Goal: Information Seeking & Learning: Learn about a topic

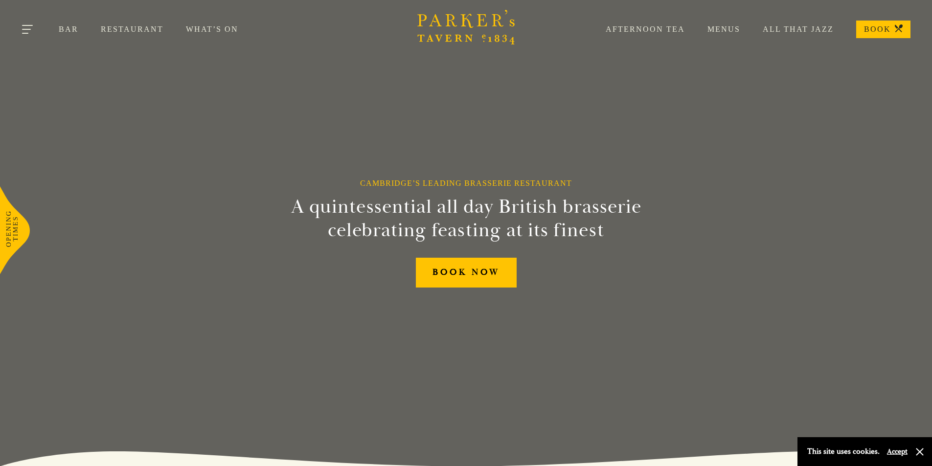
click at [36, 28] on button "Toggle navigation" at bounding box center [28, 31] width 42 height 42
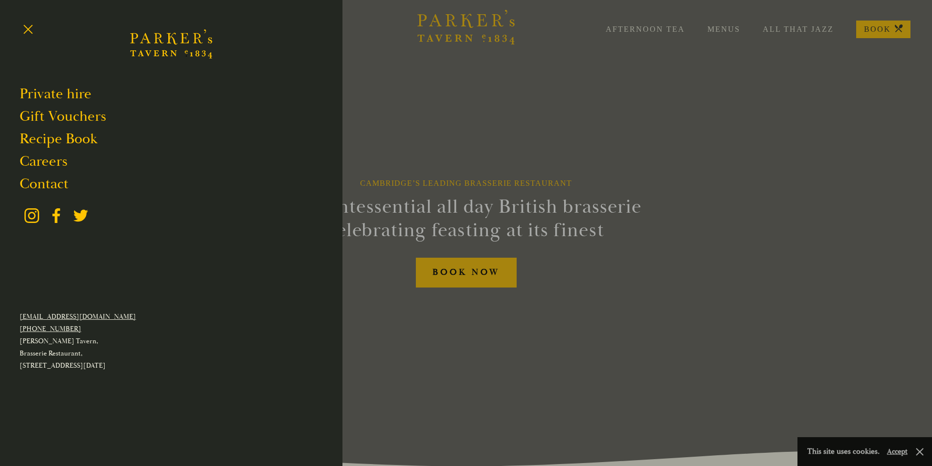
click at [476, 262] on div at bounding box center [466, 233] width 932 height 466
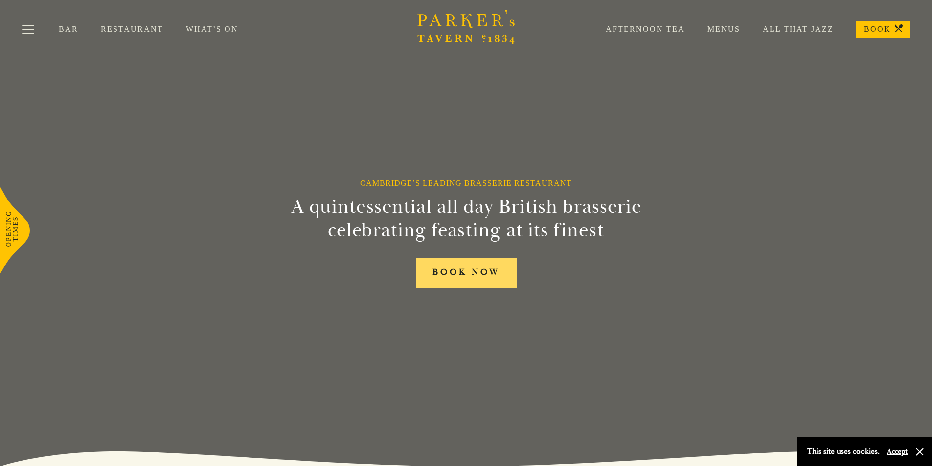
click at [474, 265] on link "BOOK NOW" at bounding box center [466, 273] width 101 height 30
click at [220, 34] on div "Bar Restaurant What’s On Afternoon Tea Menus All That Jazz BOOK" at bounding box center [466, 29] width 932 height 59
click at [220, 29] on link "What’s On" at bounding box center [223, 29] width 75 height 10
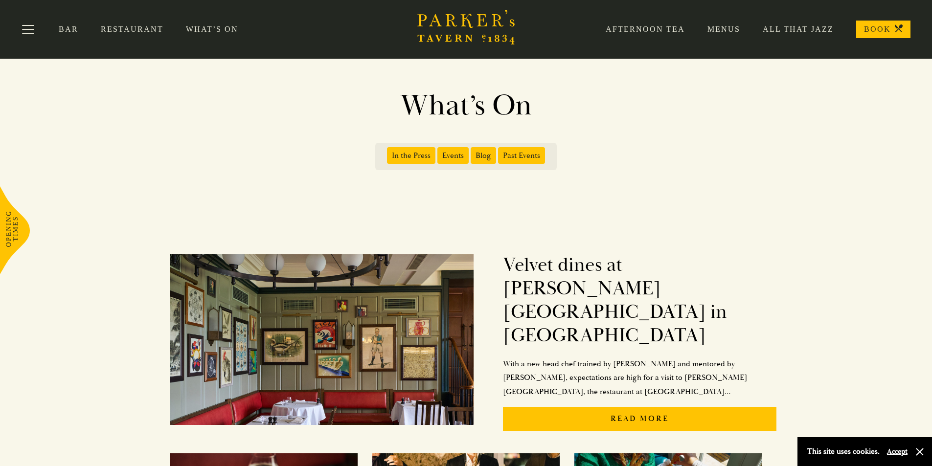
click at [722, 27] on link "Menus" at bounding box center [712, 29] width 55 height 10
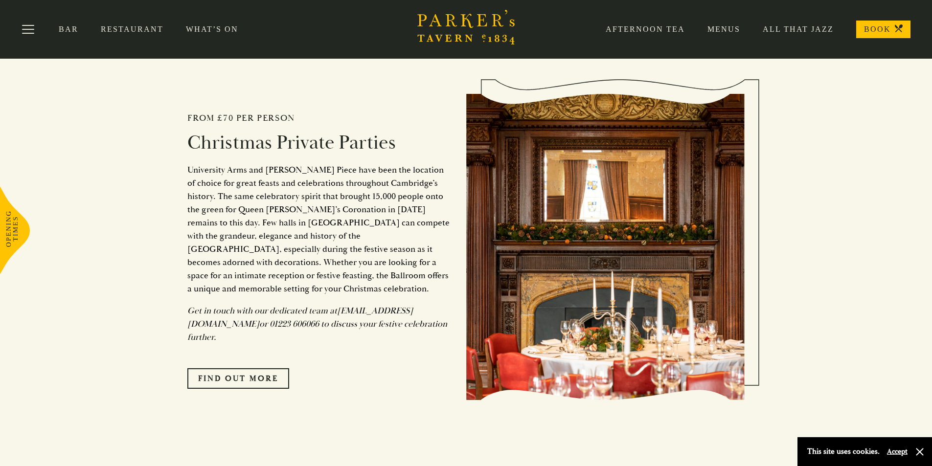
scroll to position [1778, 0]
click at [258, 369] on link "Find Out More" at bounding box center [238, 379] width 102 height 21
